Goal: Information Seeking & Learning: Learn about a topic

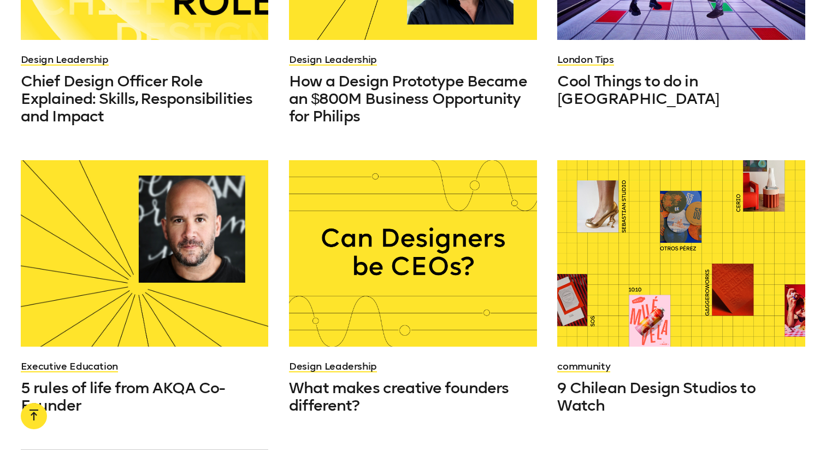
scroll to position [833, 0]
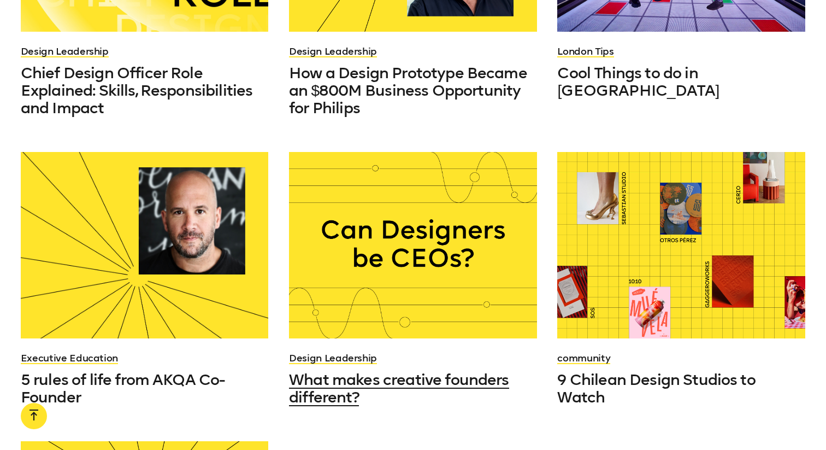
click at [348, 300] on span "What makes creative founders different?" at bounding box center [399, 388] width 220 height 36
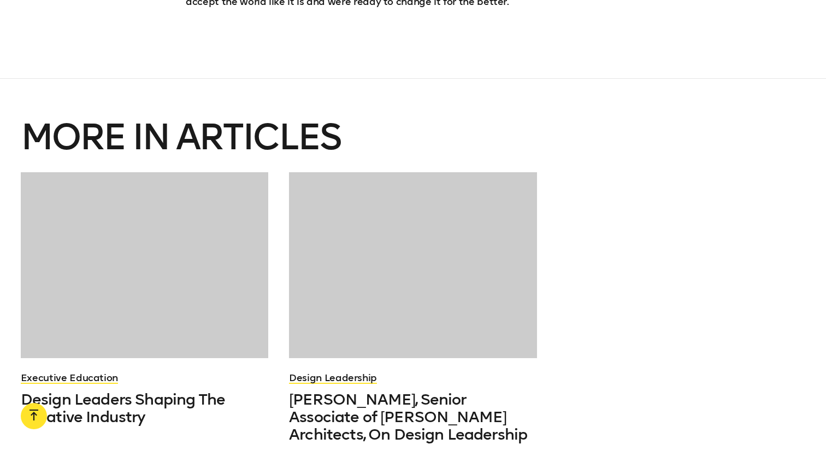
scroll to position [3261, 0]
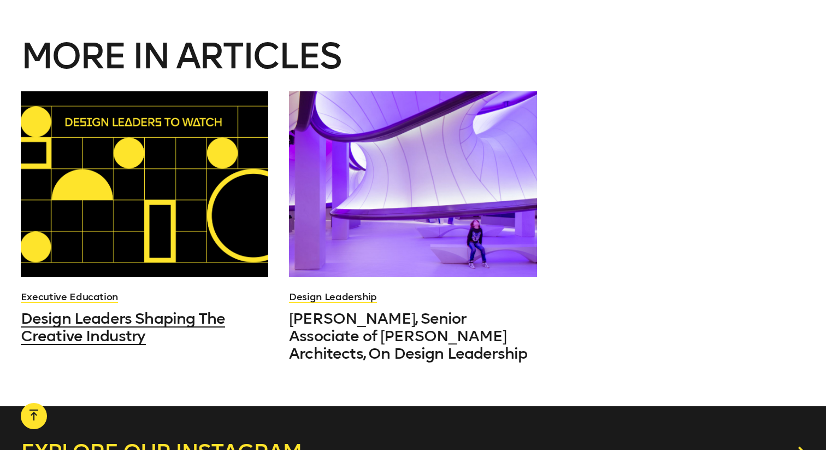
click at [187, 300] on span "Design Leaders Shaping The Creative Industry" at bounding box center [123, 327] width 204 height 36
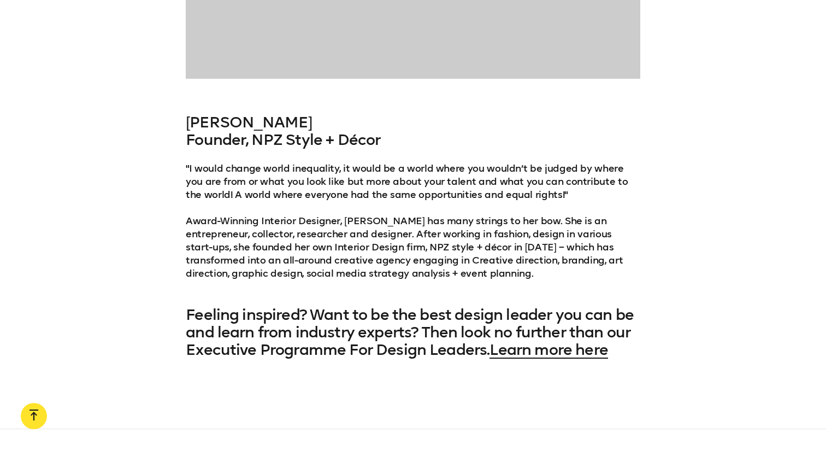
scroll to position [5609, 0]
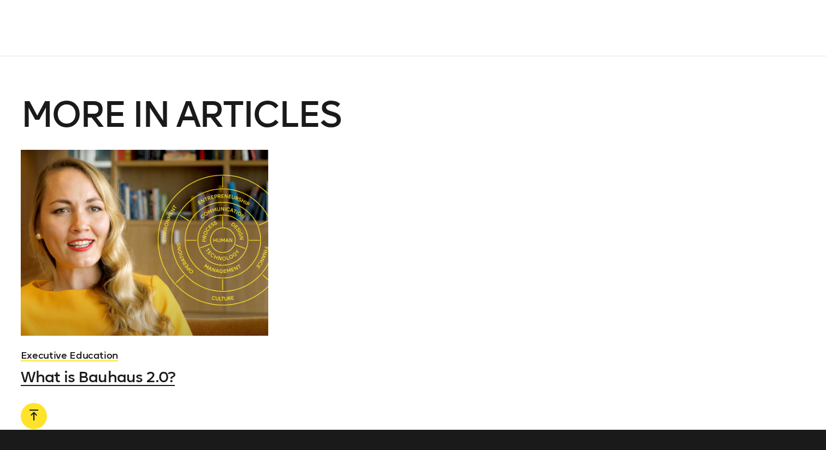
click at [220, 150] on div at bounding box center [145, 243] width 248 height 186
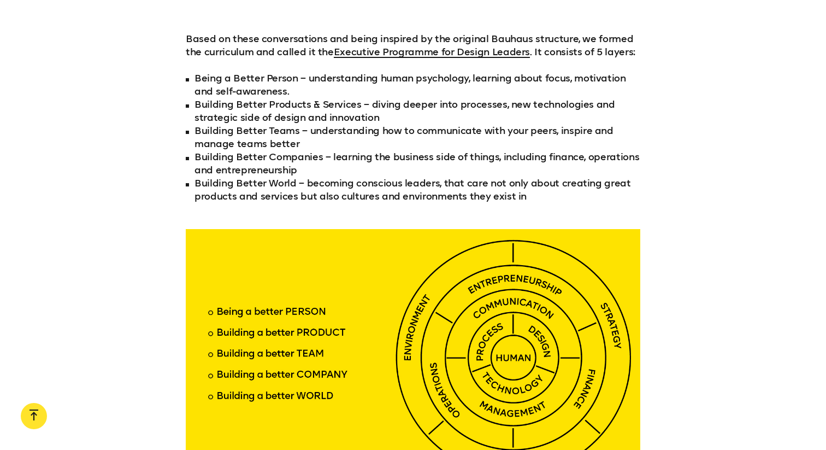
scroll to position [1788, 0]
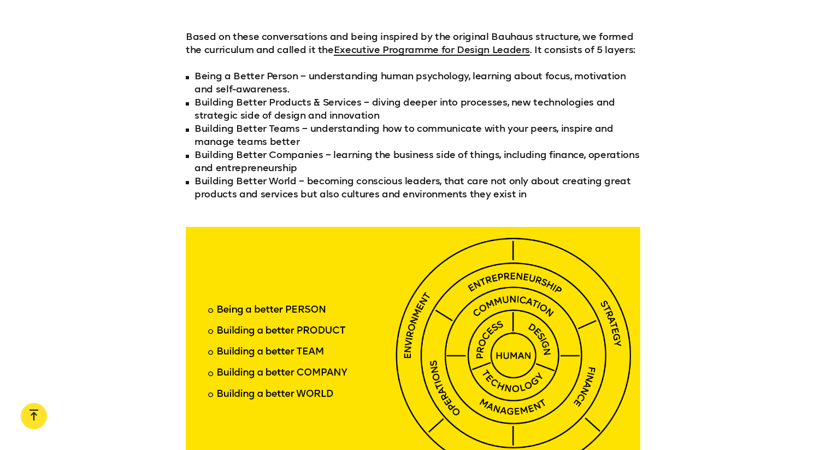
scroll to position [5609, 0]
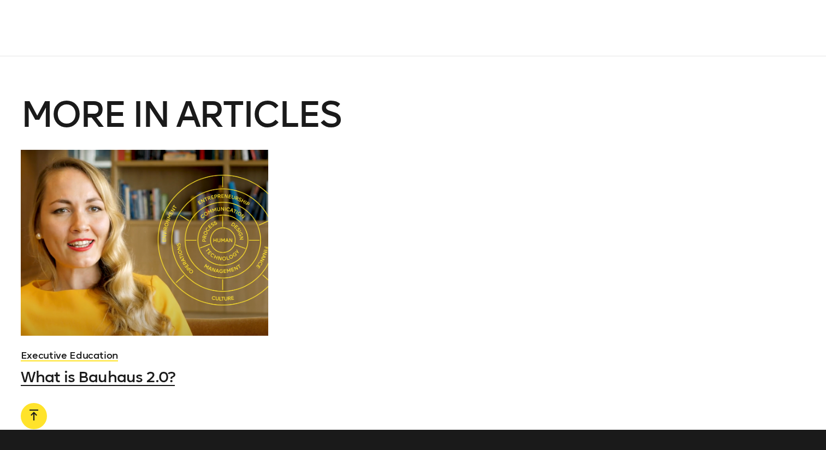
scroll to position [1788, 0]
